Goal: Navigation & Orientation: Find specific page/section

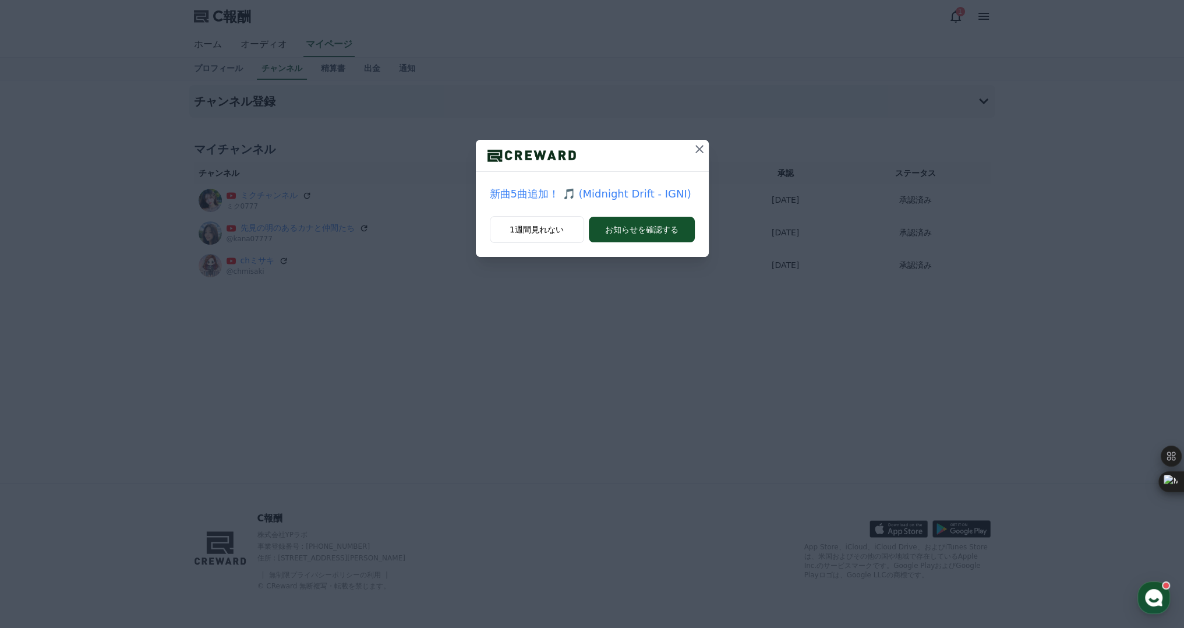
click at [696, 149] on icon at bounding box center [699, 149] width 14 height 14
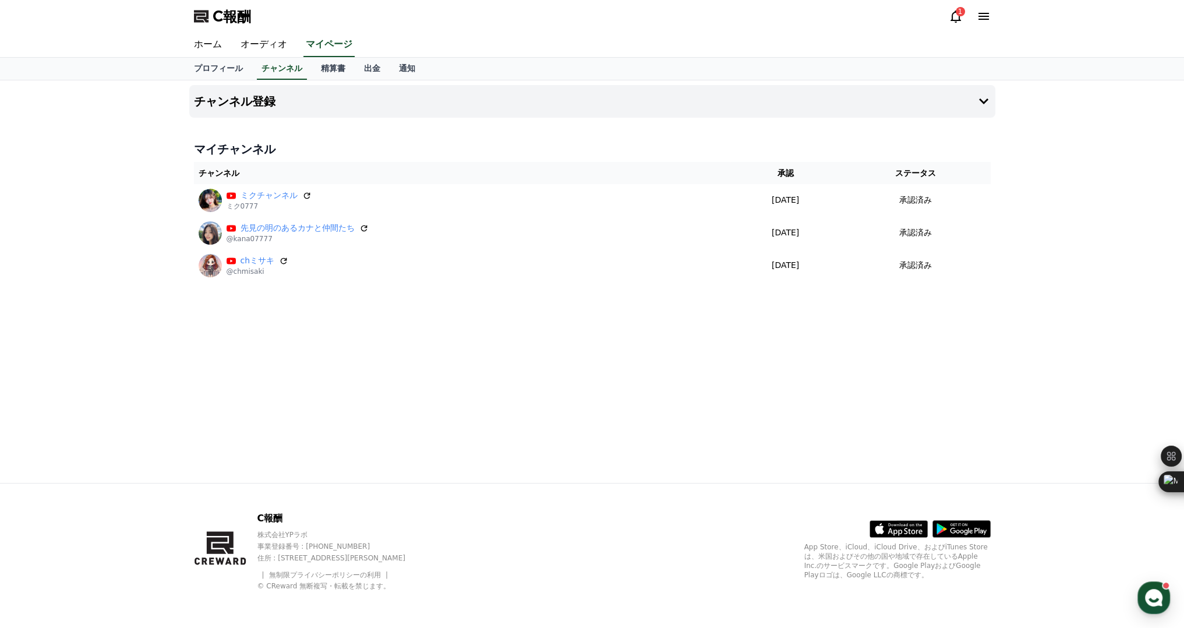
click at [246, 31] on div "C報酬 1" at bounding box center [592, 16] width 815 height 33
click at [246, 45] on font "オーディオ" at bounding box center [263, 43] width 47 height 11
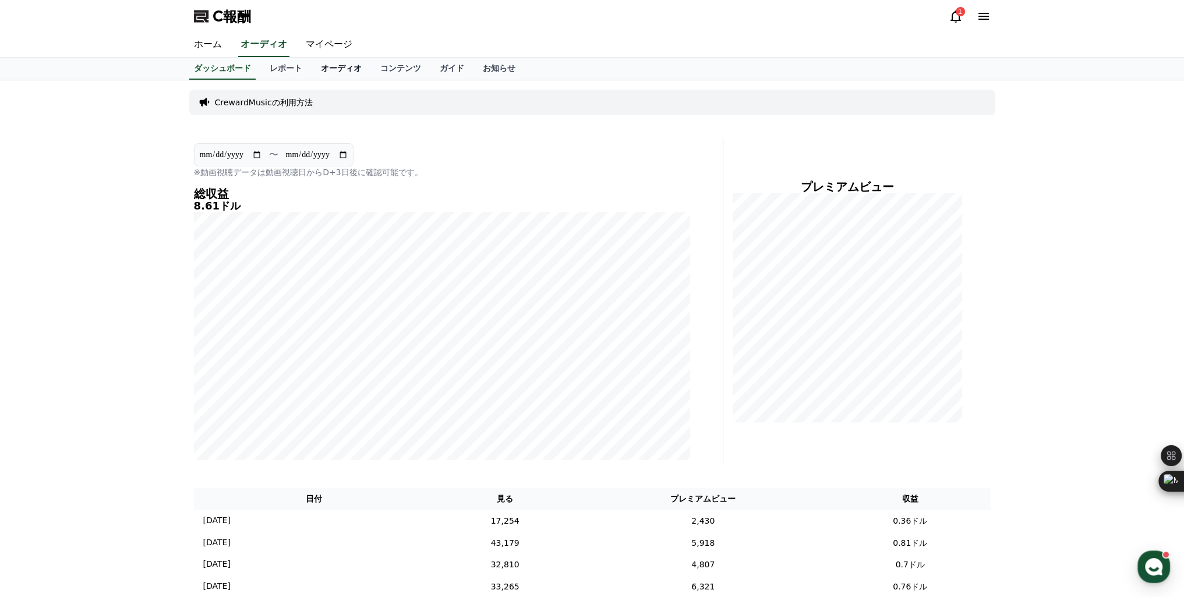
click at [321, 71] on font "オーディオ" at bounding box center [341, 67] width 41 height 9
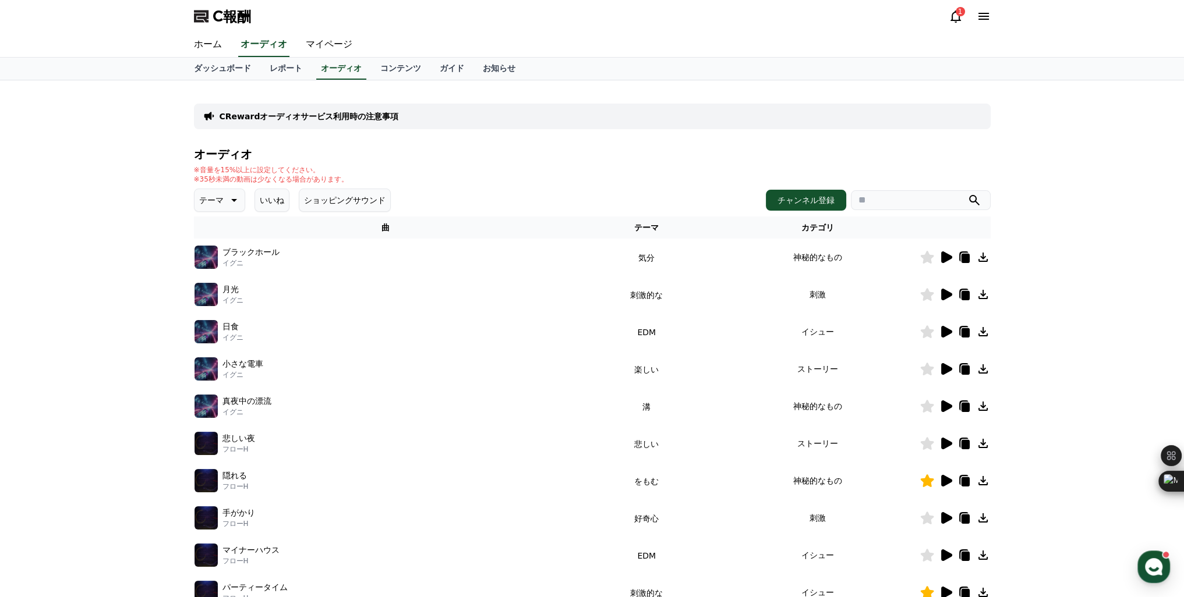
click at [957, 18] on icon at bounding box center [955, 16] width 14 height 14
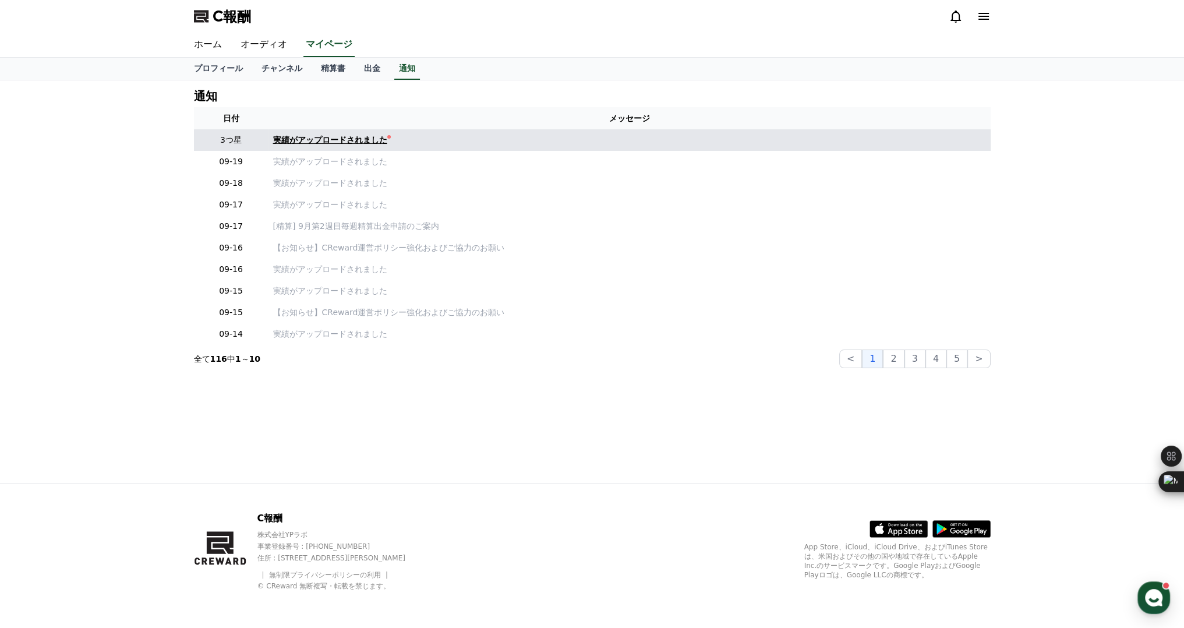
click at [307, 143] on font "実績がアップロードされました" at bounding box center [330, 139] width 114 height 9
